Goal: Find specific page/section: Find specific page/section

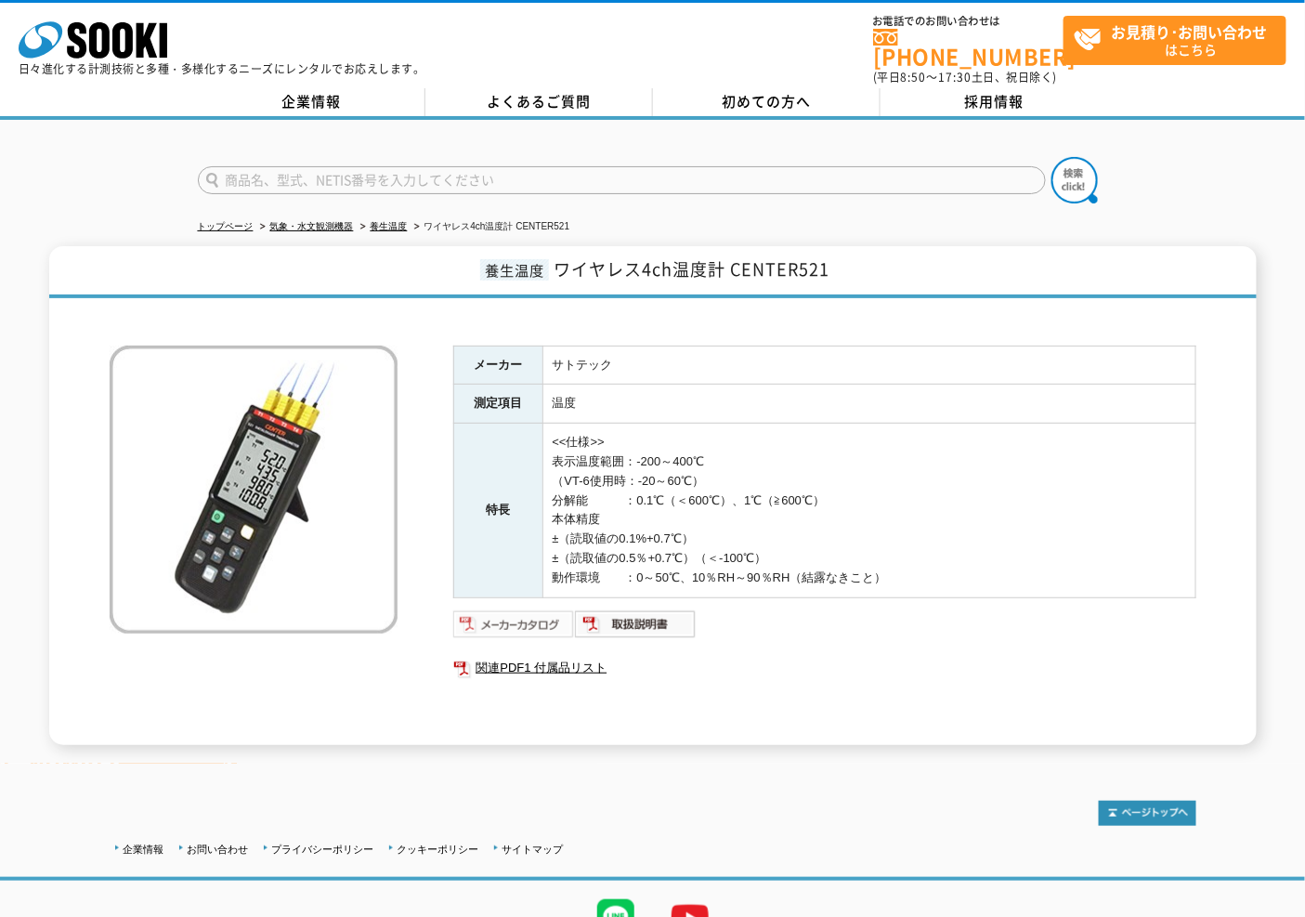
click at [522, 609] on img at bounding box center [514, 624] width 122 height 30
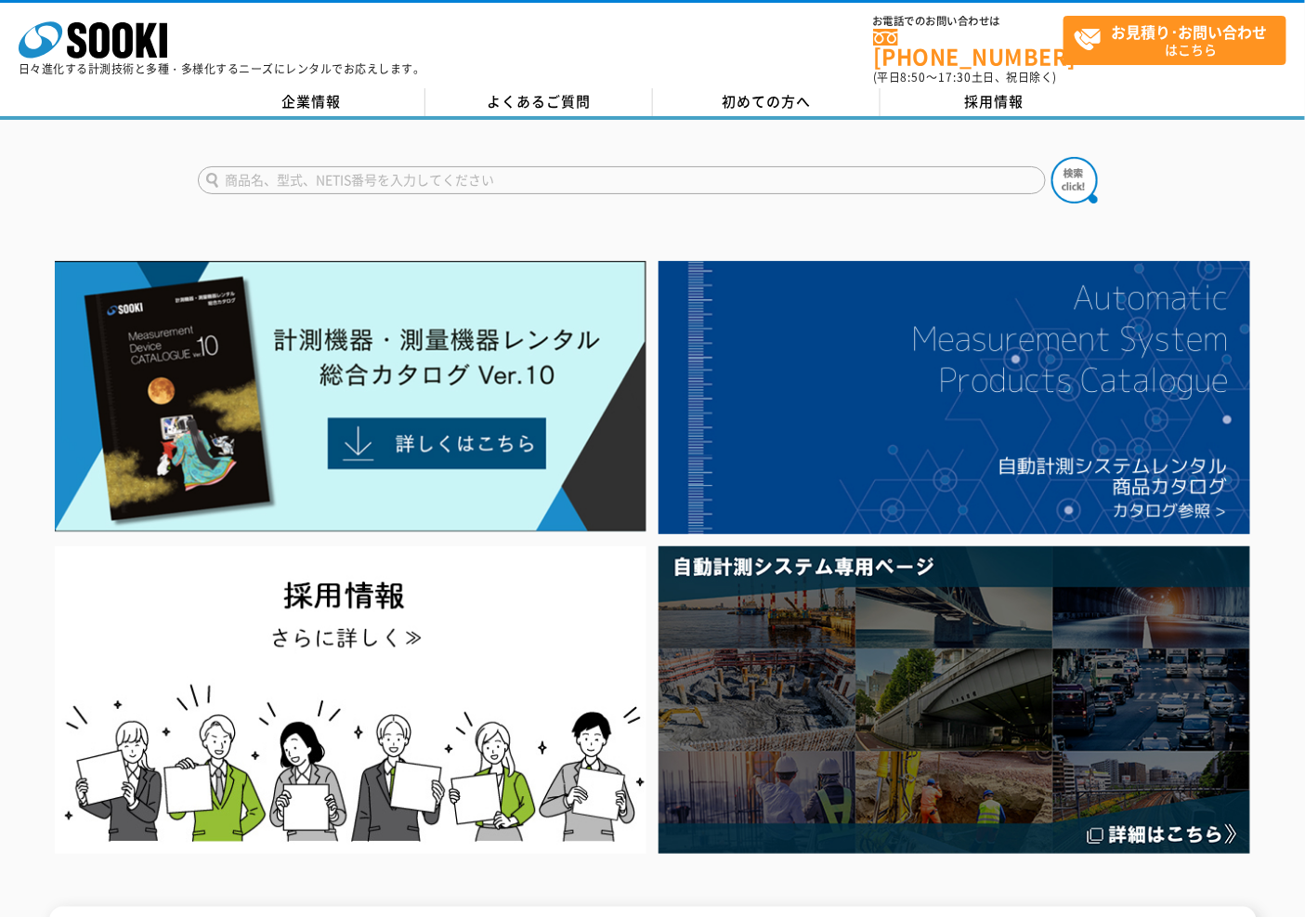
click at [523, 166] on input "text" at bounding box center [622, 180] width 848 height 28
type input "ﾀﾞｲﾔryｹﾞｰｼﾞ"
click at [1051, 157] on button at bounding box center [1074, 180] width 46 height 46
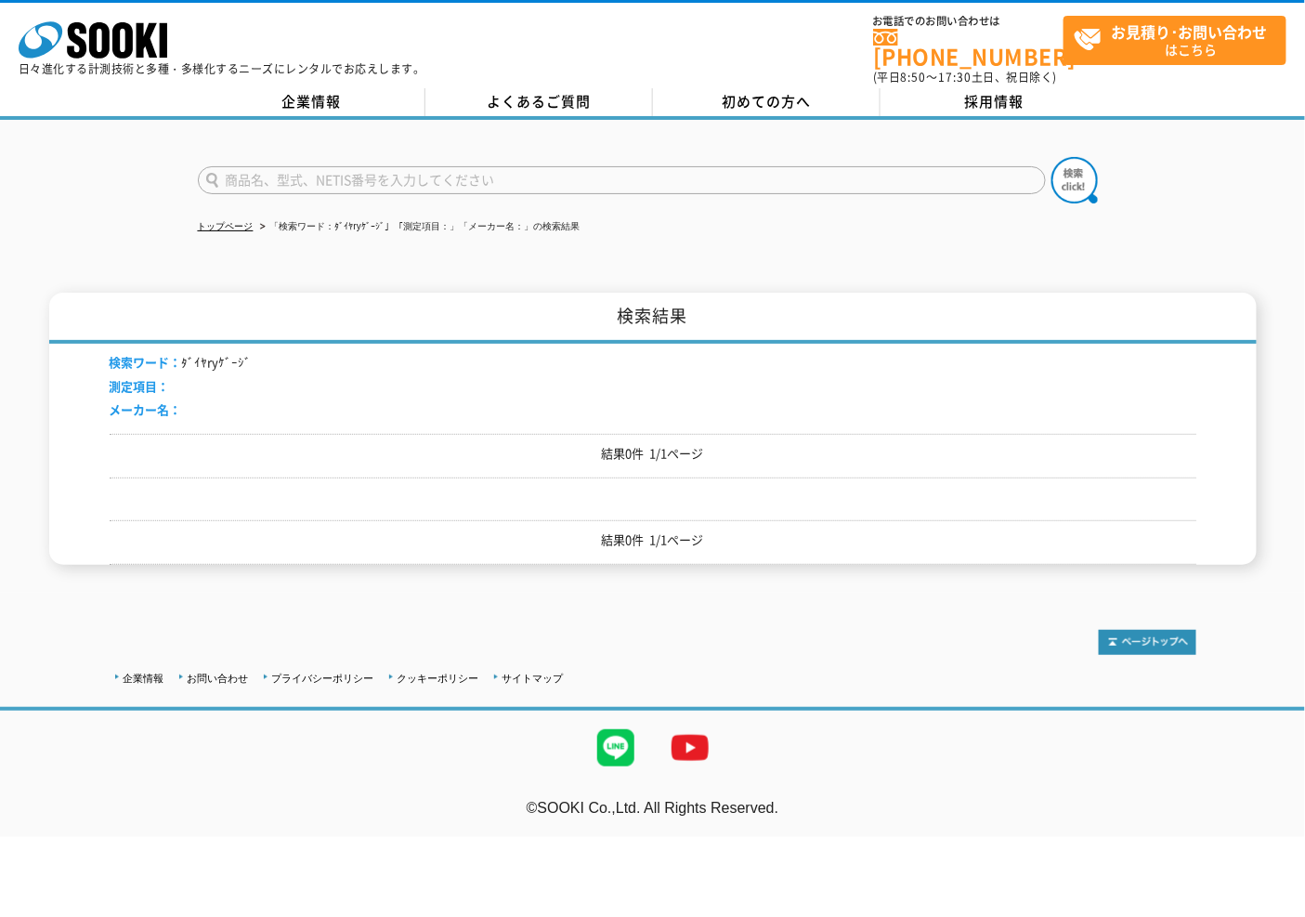
click at [523, 166] on input "text" at bounding box center [622, 180] width 848 height 28
type input "ﾀﾞｲﾔﾙｹﾞｰｼﾞ"
click at [1051, 157] on button at bounding box center [1074, 180] width 46 height 46
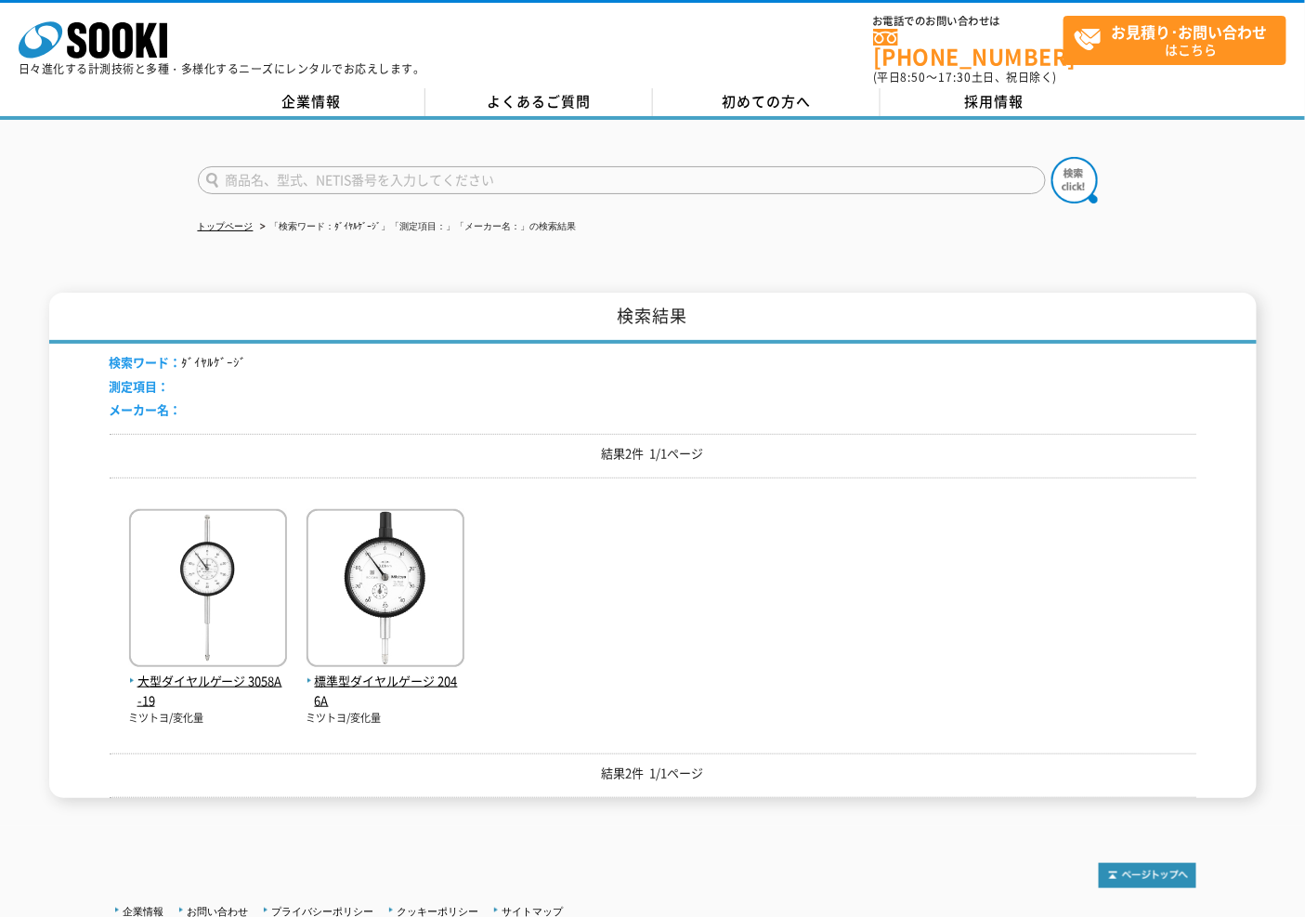
click at [397, 166] on input "text" at bounding box center [622, 180] width 848 height 28
type input "商品名、型式、NETIS番号を入力してください"
click at [601, 624] on div "大型ダイヤルゲージ 3058A-19 ミツトヨ/変化量 標準型ダイヤルゲージ 2046A ミツトヨ/変化量" at bounding box center [653, 608] width 1086 height 233
click at [439, 166] on input "text" at bounding box center [622, 180] width 848 height 28
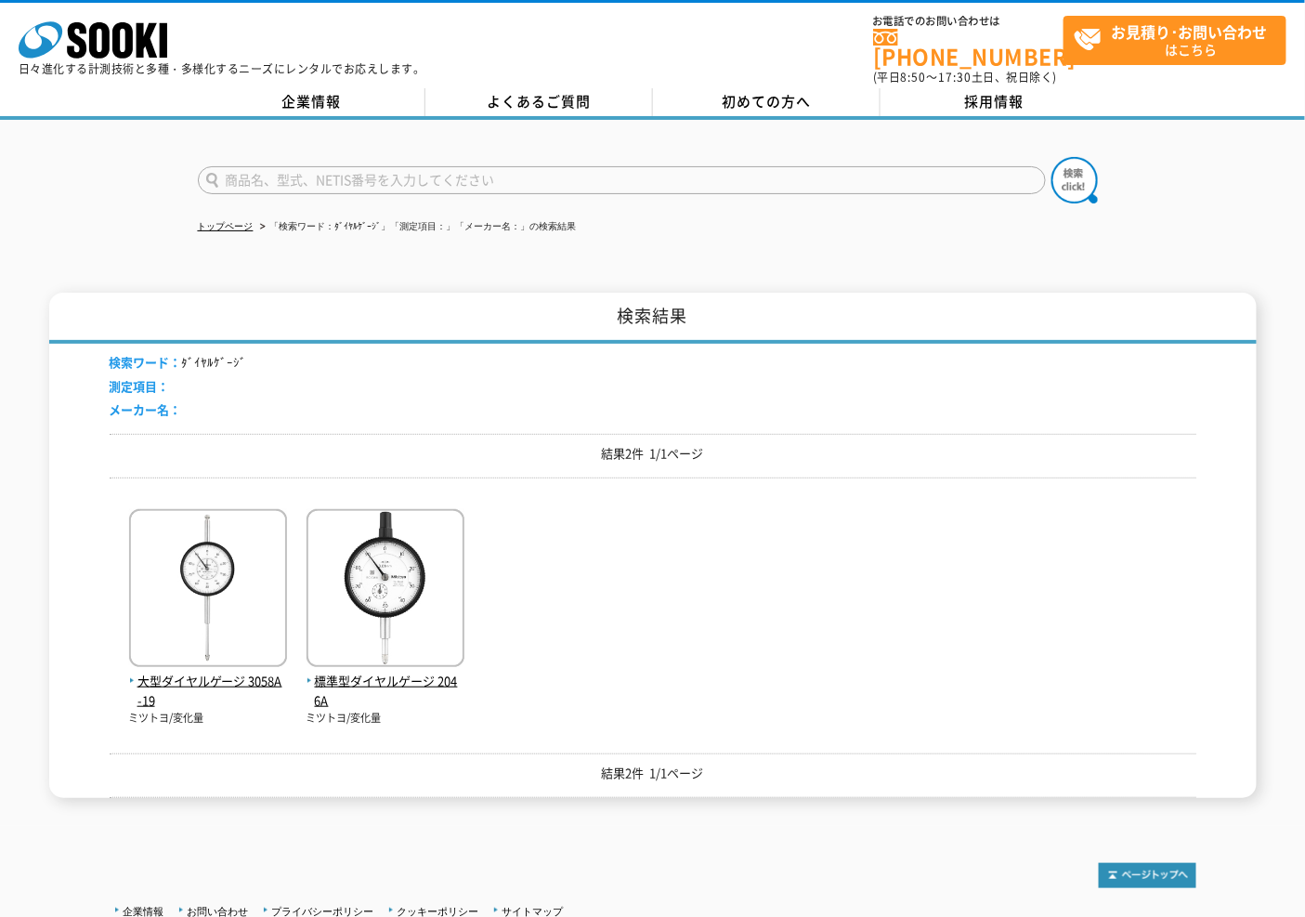
type input "商品名、型式、NETIS番号を入力してください"
click at [638, 615] on div "大型ダイヤルゲージ 3058A-19 ミツトヨ/変化量 標準型ダイヤルゲージ 2046A ミツトヨ/変化量" at bounding box center [653, 608] width 1086 height 233
click at [370, 167] on input "text" at bounding box center [622, 180] width 848 height 28
type input "だ"
type input "ﾀﾞｲﾔﾙｹﾞｰｼﾞ"
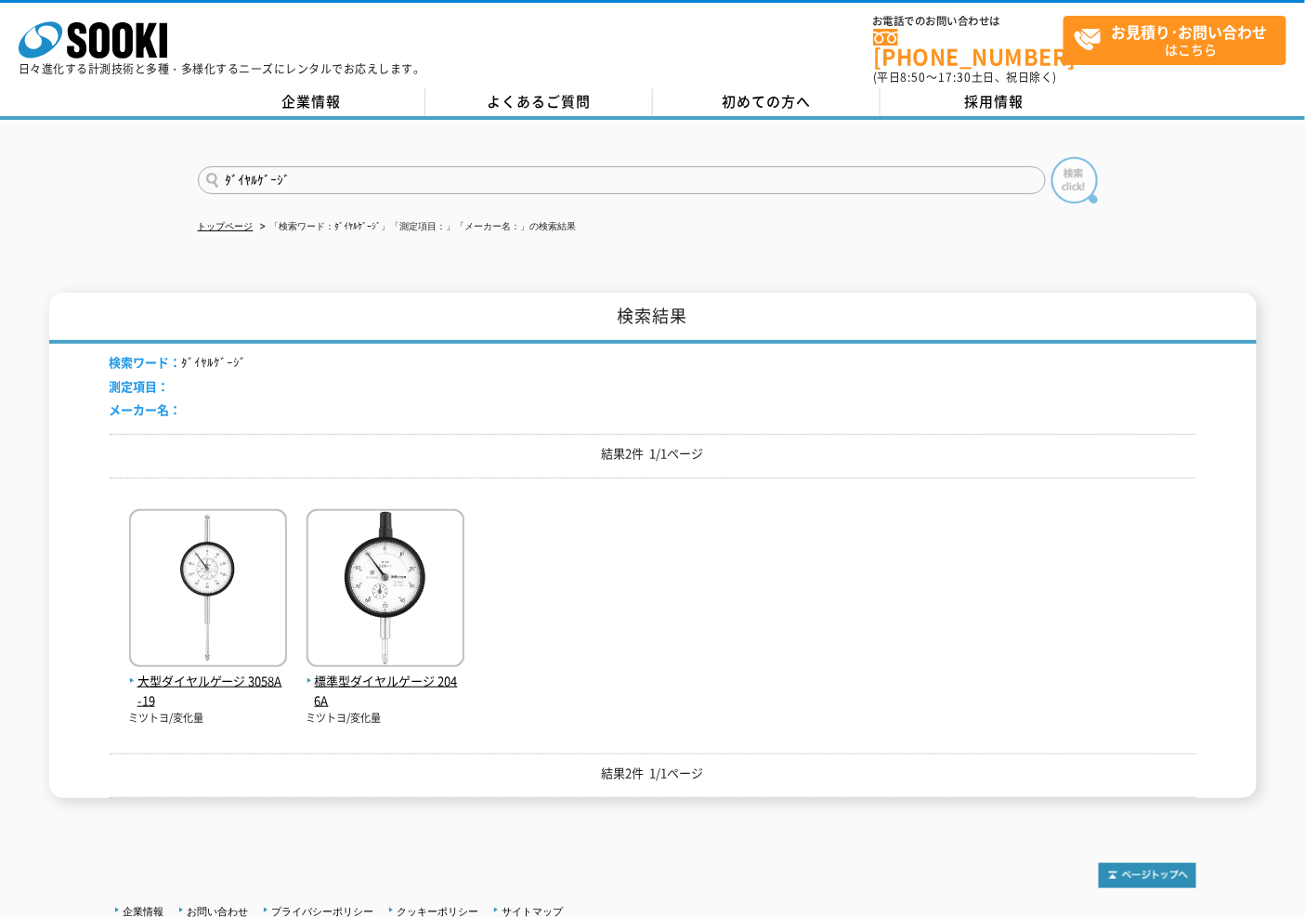
click at [1064, 168] on img at bounding box center [1074, 180] width 46 height 46
click at [851, 401] on div "検索ワード： ﾀﾞｲﾔﾙｹﾞｰｼﾞ 測定項目： メーカー名：" at bounding box center [653, 389] width 1086 height 90
